Goal: Find contact information: Find contact information

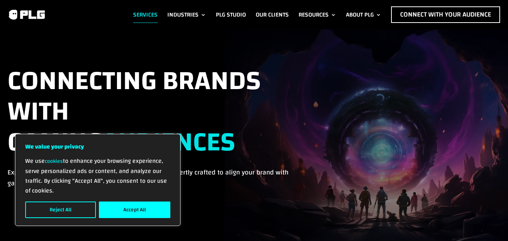
click at [43, 10] on img at bounding box center [27, 14] width 38 height 11
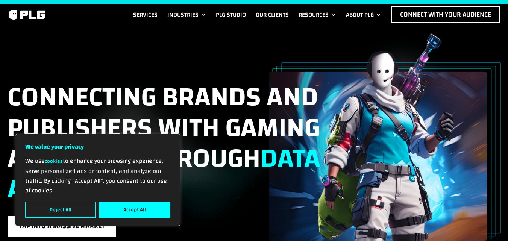
scroll to position [2685, 0]
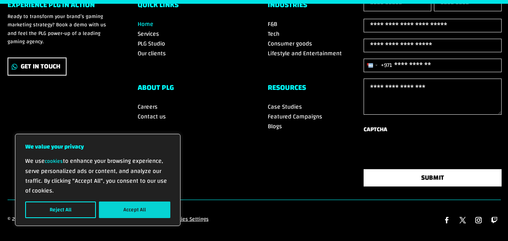
click at [146, 212] on button "Accept All" at bounding box center [135, 210] width 72 height 17
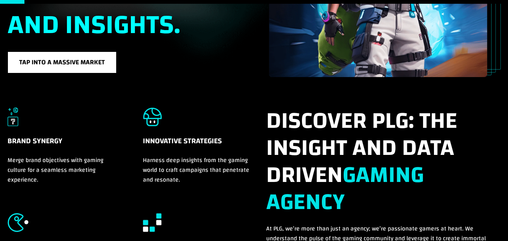
scroll to position [0, 0]
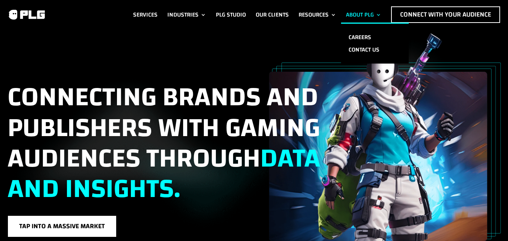
click at [355, 14] on link "About PLG" at bounding box center [363, 14] width 35 height 17
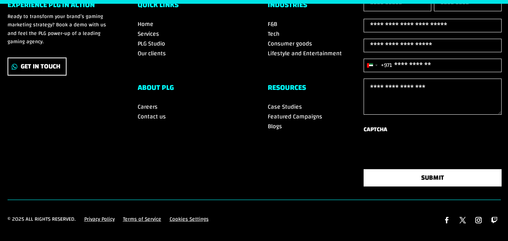
scroll to position [2004, 0]
click at [157, 111] on span "Contact us" at bounding box center [152, 116] width 28 height 11
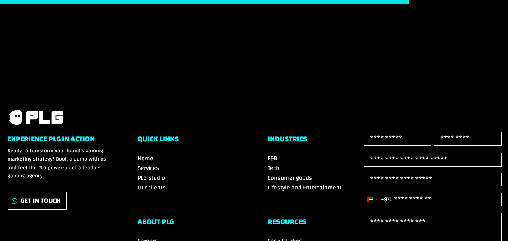
scroll to position [630, 0]
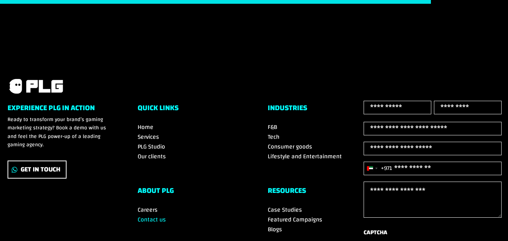
drag, startPoint x: 449, startPoint y: 176, endPoint x: 408, endPoint y: 177, distance: 41.0
click at [408, 175] on input "Phone (Required)" at bounding box center [433, 169] width 138 height 14
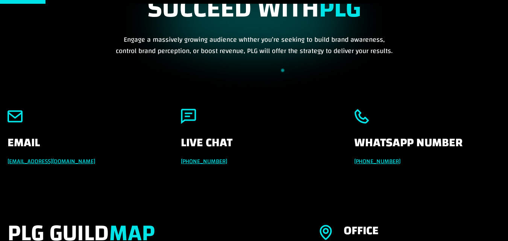
scroll to position [66, 0]
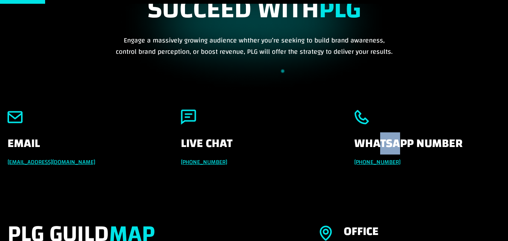
drag, startPoint x: 399, startPoint y: 153, endPoint x: 377, endPoint y: 155, distance: 21.2
click at [377, 155] on h4 "Whatsapp Number" at bounding box center [428, 148] width 146 height 20
click at [345, 154] on div "Email info@powerleaguegaming.com Live Chat +971 551257087 Whatsapp Number +971 …" at bounding box center [255, 138] width 494 height 78
drag, startPoint x: 347, startPoint y: 159, endPoint x: 406, endPoint y: 159, distance: 59.5
click at [406, 159] on div "Email info@powerleaguegaming.com Live Chat +971 551257087 Whatsapp Number +971 …" at bounding box center [255, 138] width 494 height 78
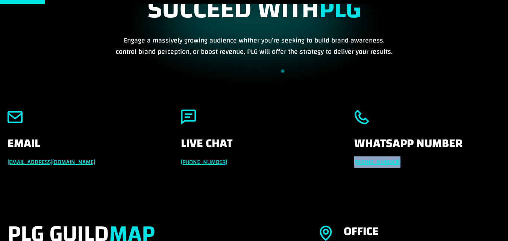
copy link "+971 551257087"
